Goal: Information Seeking & Learning: Learn about a topic

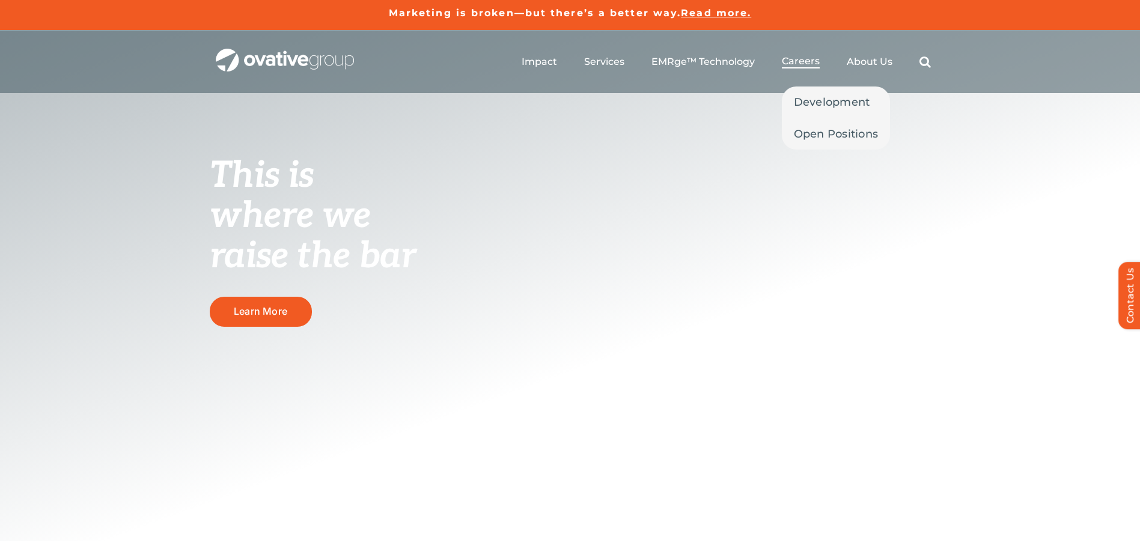
click at [796, 57] on span "Careers" at bounding box center [801, 61] width 38 height 12
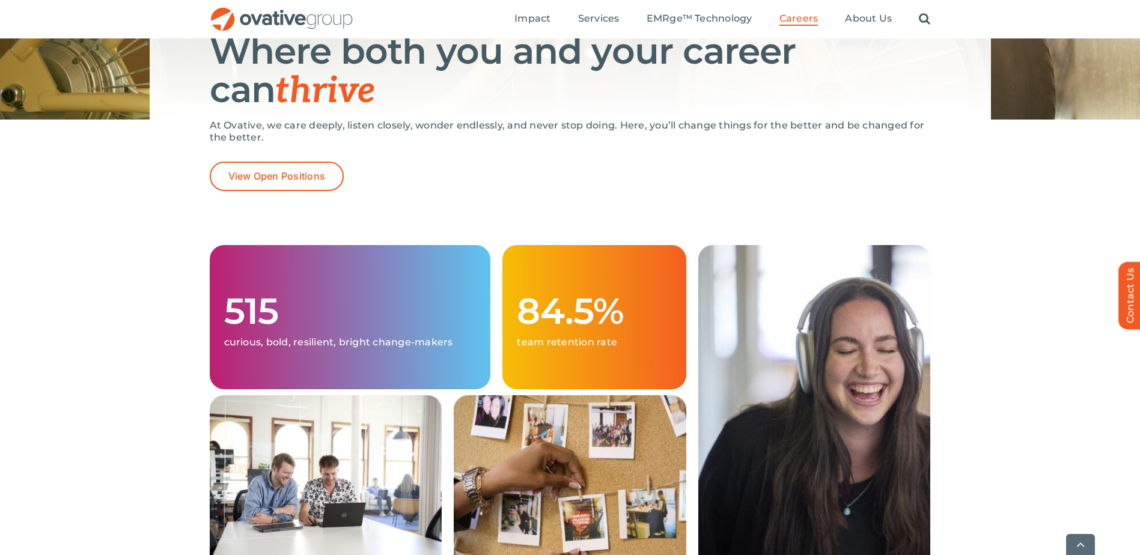
scroll to position [180, 0]
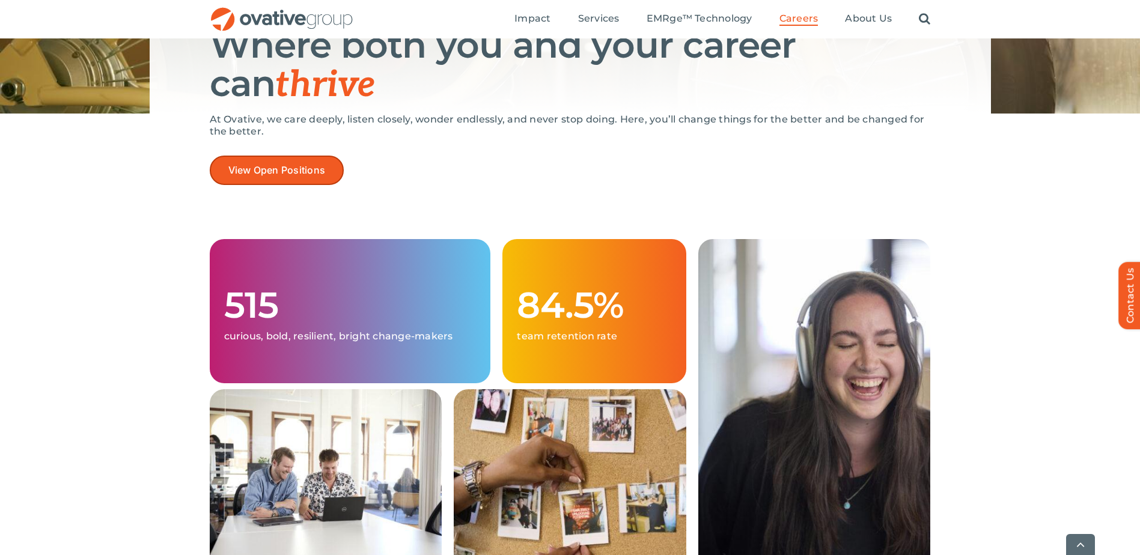
click at [296, 169] on span "View Open Positions" at bounding box center [276, 170] width 97 height 11
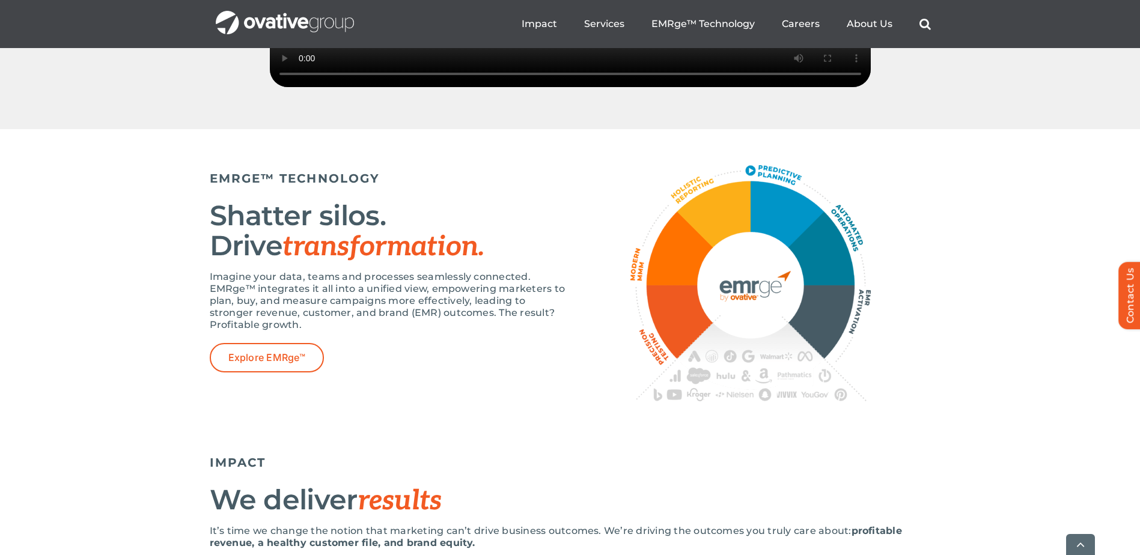
scroll to position [2043, 0]
